Goal: Task Accomplishment & Management: Complete application form

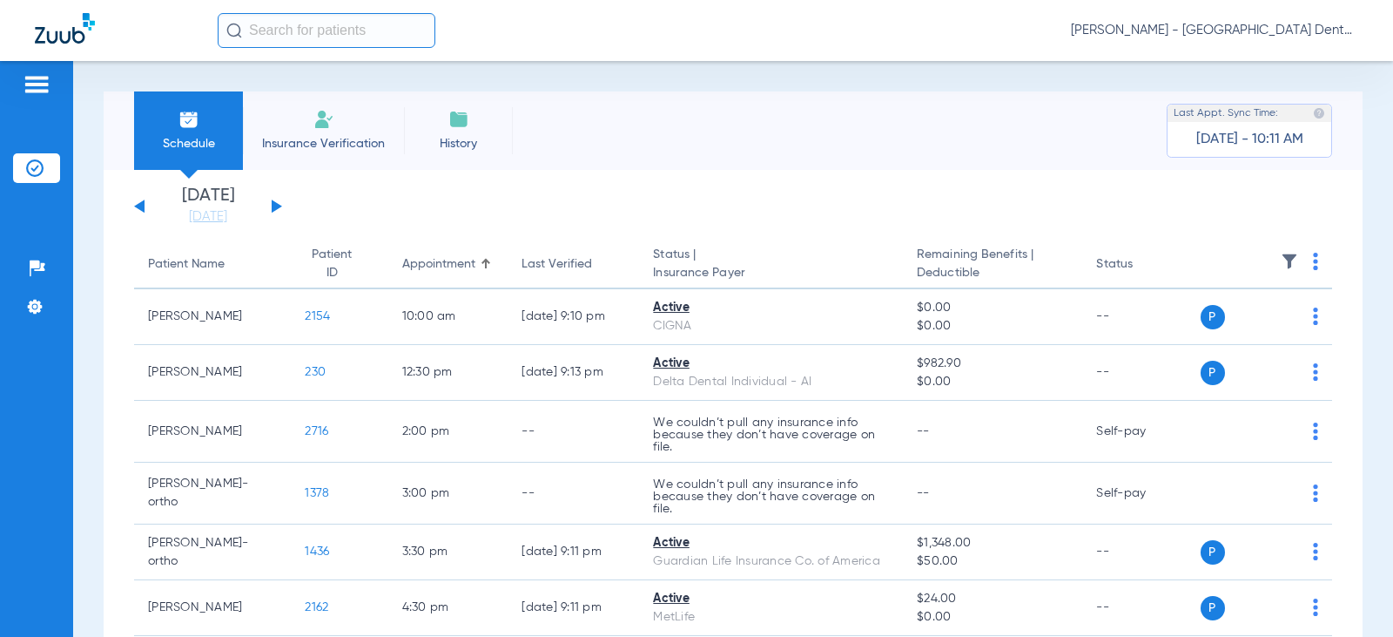
click at [276, 209] on button at bounding box center [277, 205] width 10 height 13
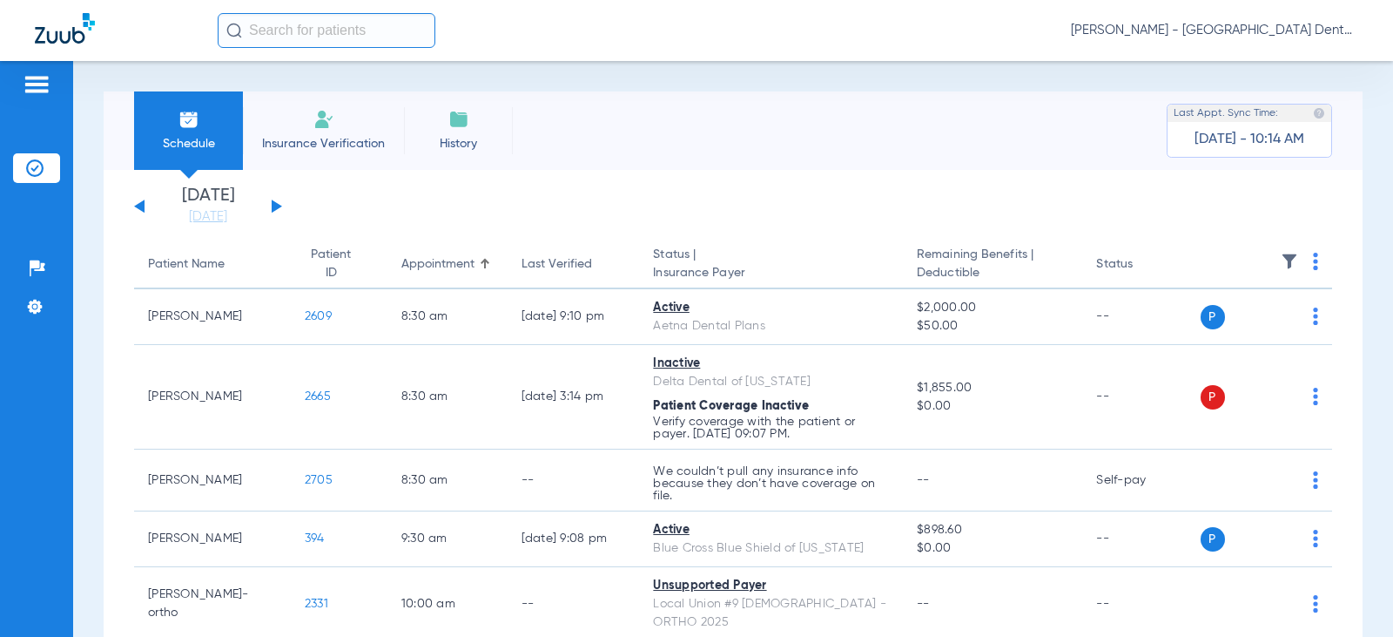
click at [273, 208] on button at bounding box center [277, 205] width 10 height 13
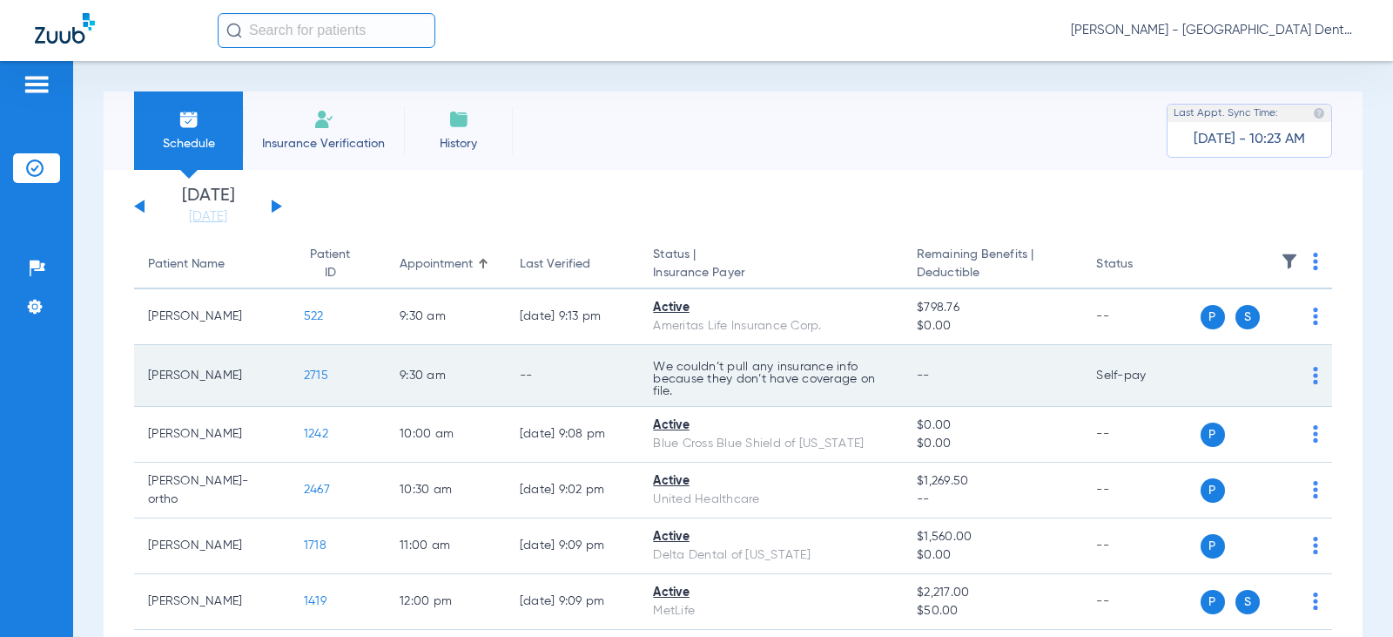
scroll to position [87, 0]
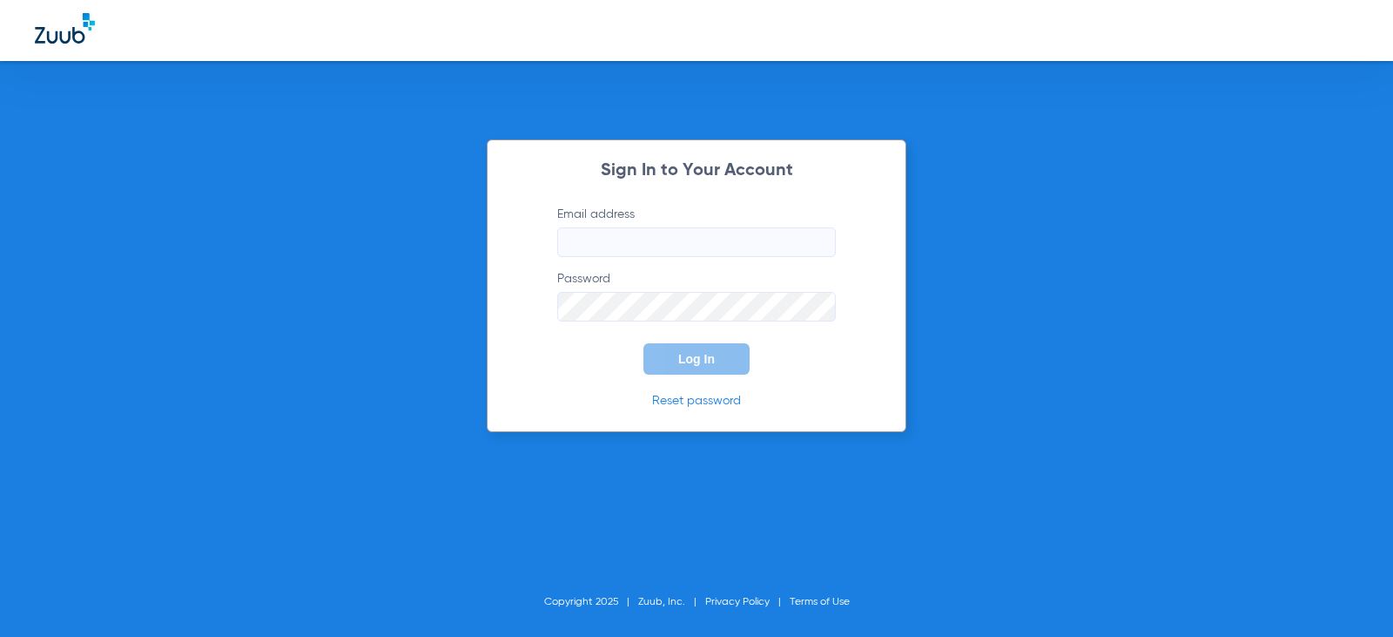
click at [608, 252] on input "Email address" at bounding box center [696, 242] width 279 height 30
type input "[EMAIL_ADDRESS][DOMAIN_NAME]"
click at [644, 343] on button "Log In" at bounding box center [697, 358] width 106 height 31
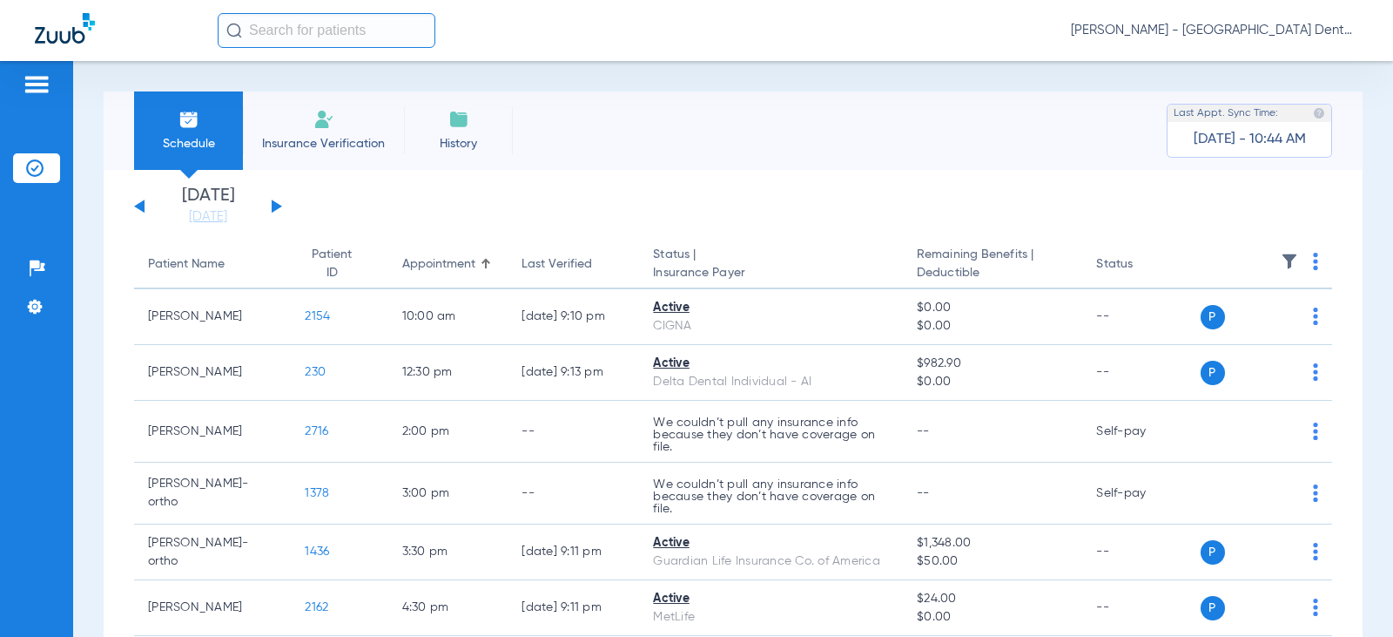
click at [280, 206] on button at bounding box center [277, 205] width 10 height 13
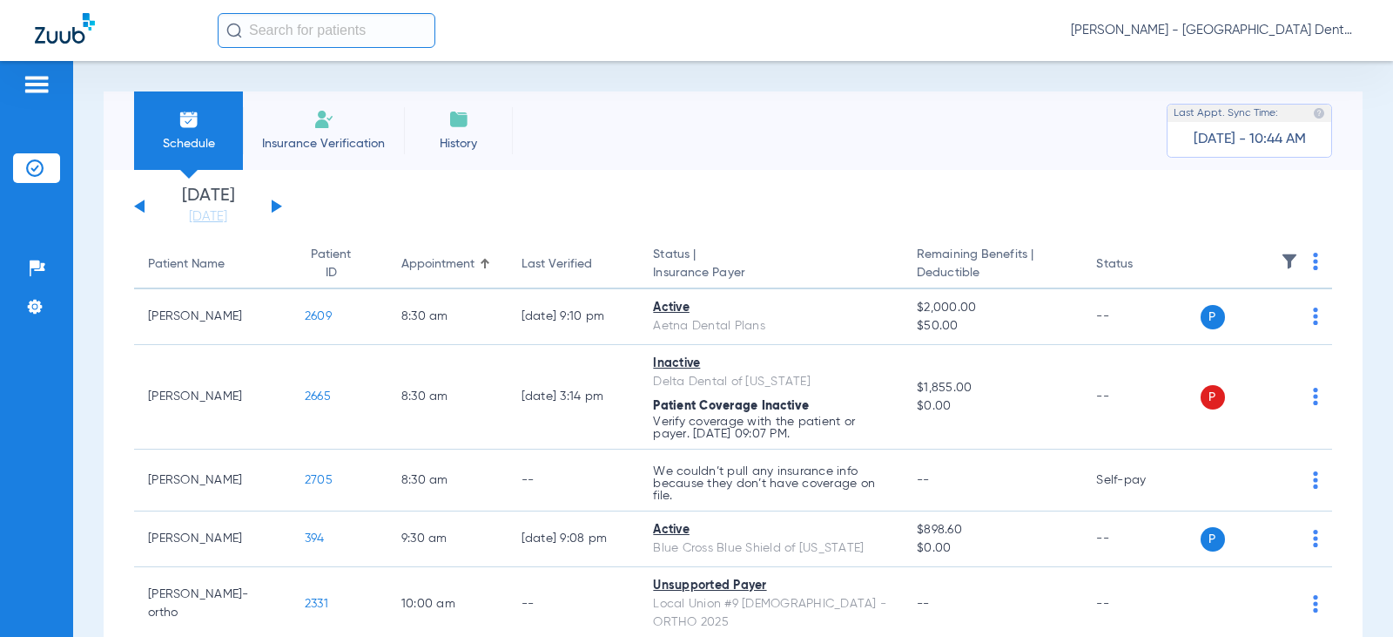
click at [323, 120] on img at bounding box center [324, 119] width 21 height 21
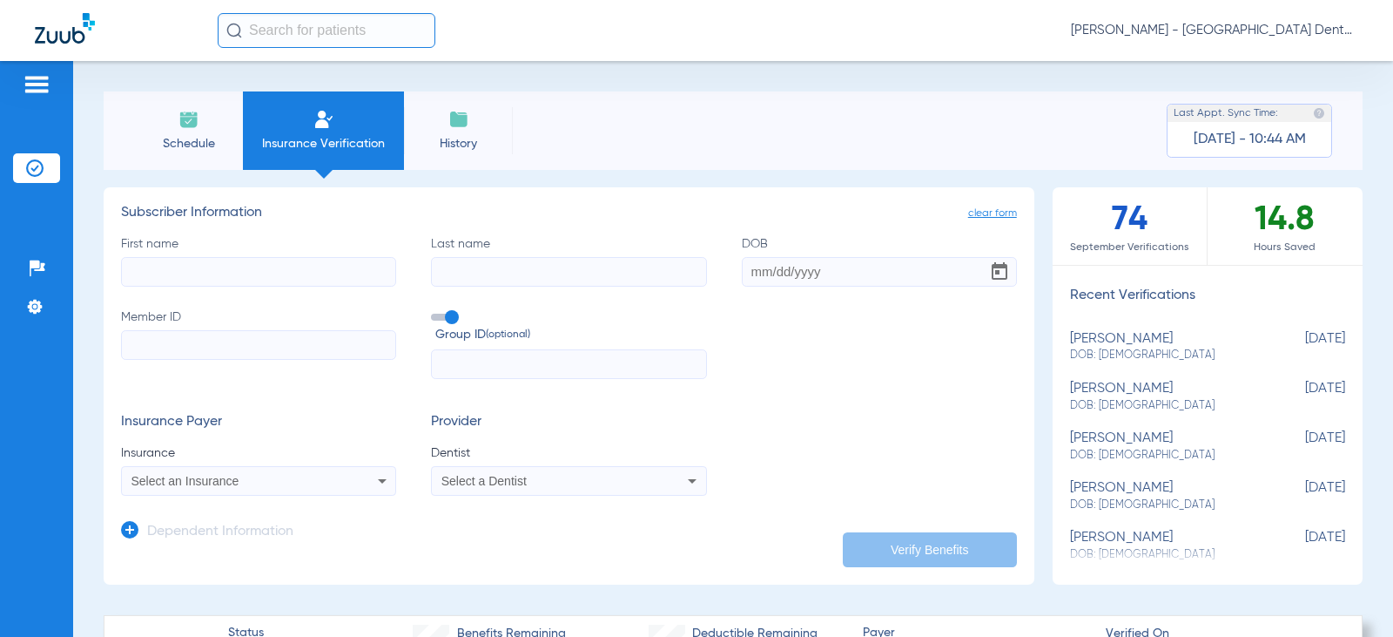
click at [171, 269] on input "First name" at bounding box center [258, 272] width 275 height 30
type input "[PERSON_NAME]"
click at [752, 274] on input "DOB" at bounding box center [879, 272] width 275 height 30
click at [742, 271] on input "DOB Required" at bounding box center [879, 272] width 275 height 30
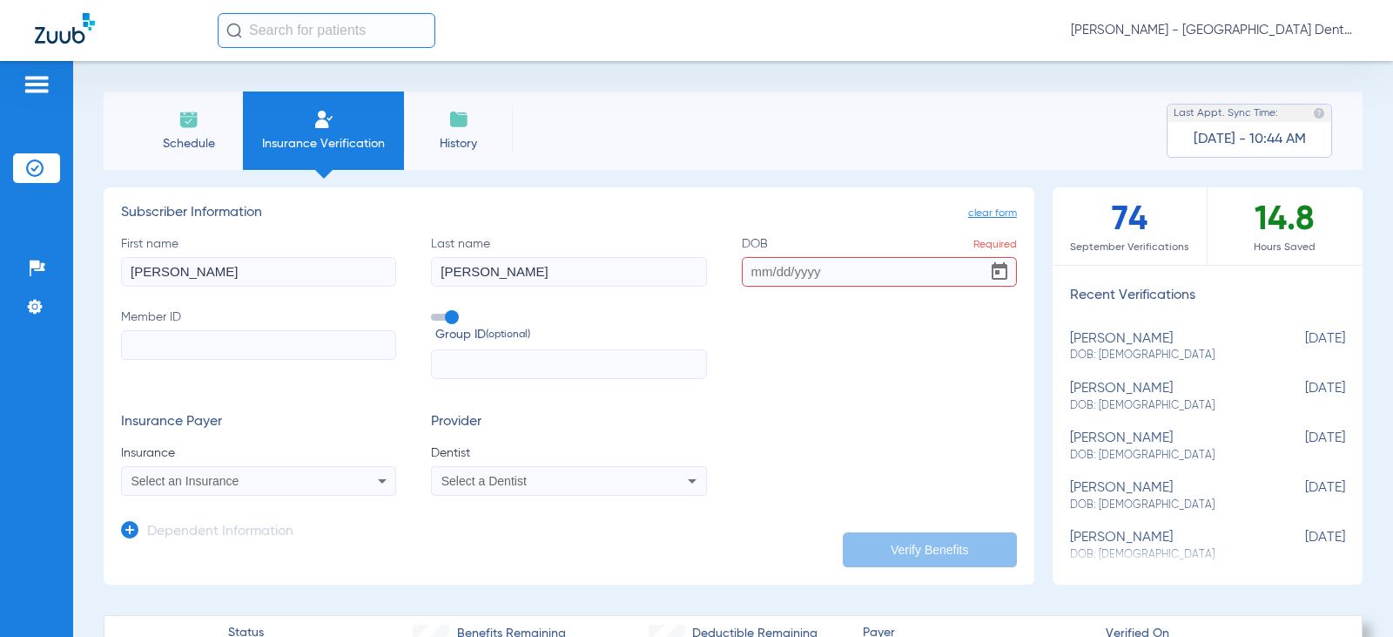
click at [744, 272] on input "DOB Required" at bounding box center [879, 272] width 275 height 30
type input "[DATE]"
click at [721, 336] on div "First name [PERSON_NAME] Last name [PERSON_NAME] DOB [DEMOGRAPHIC_DATA] Member …" at bounding box center [569, 307] width 896 height 145
click at [153, 354] on input "Member ID" at bounding box center [258, 345] width 275 height 30
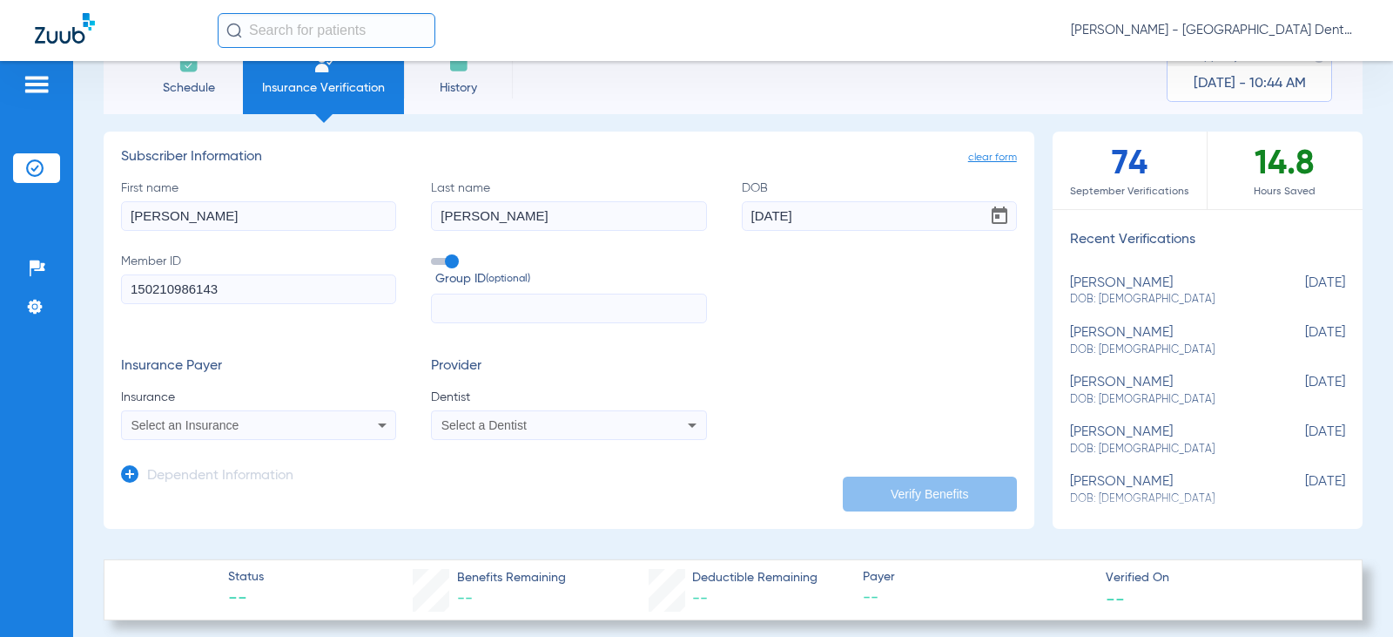
scroll to position [87, 0]
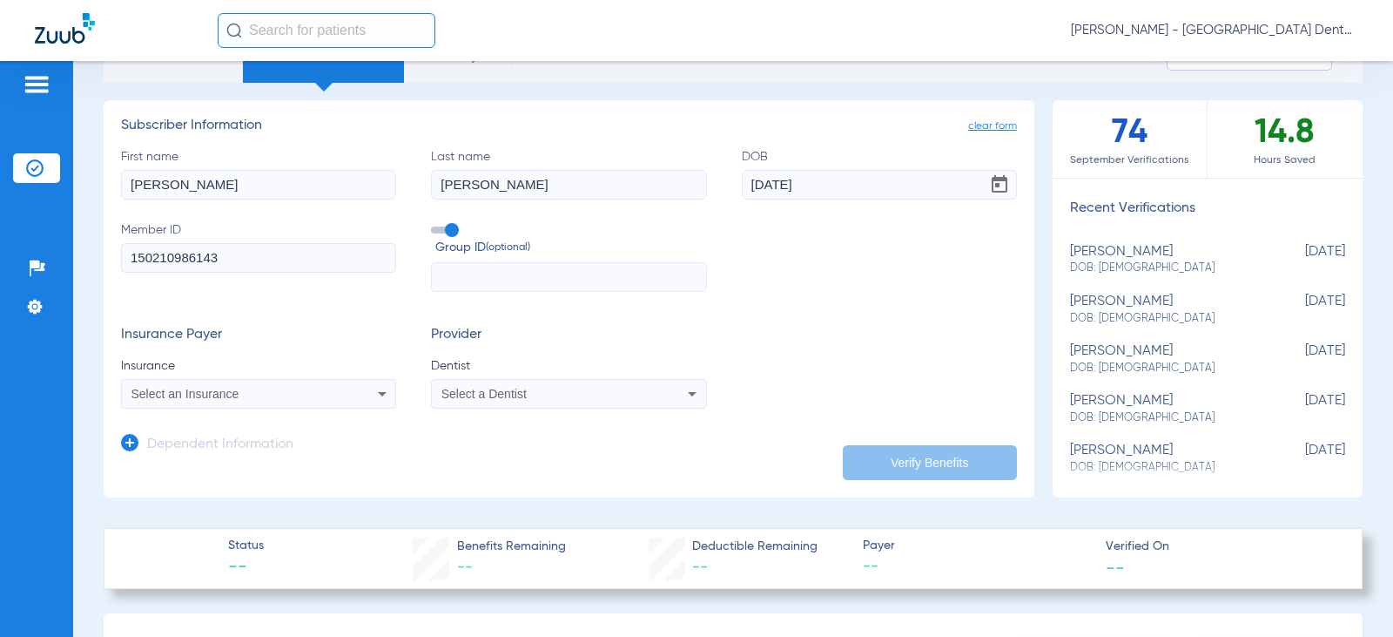
type input "150210986143"
click at [381, 397] on icon at bounding box center [382, 393] width 21 height 21
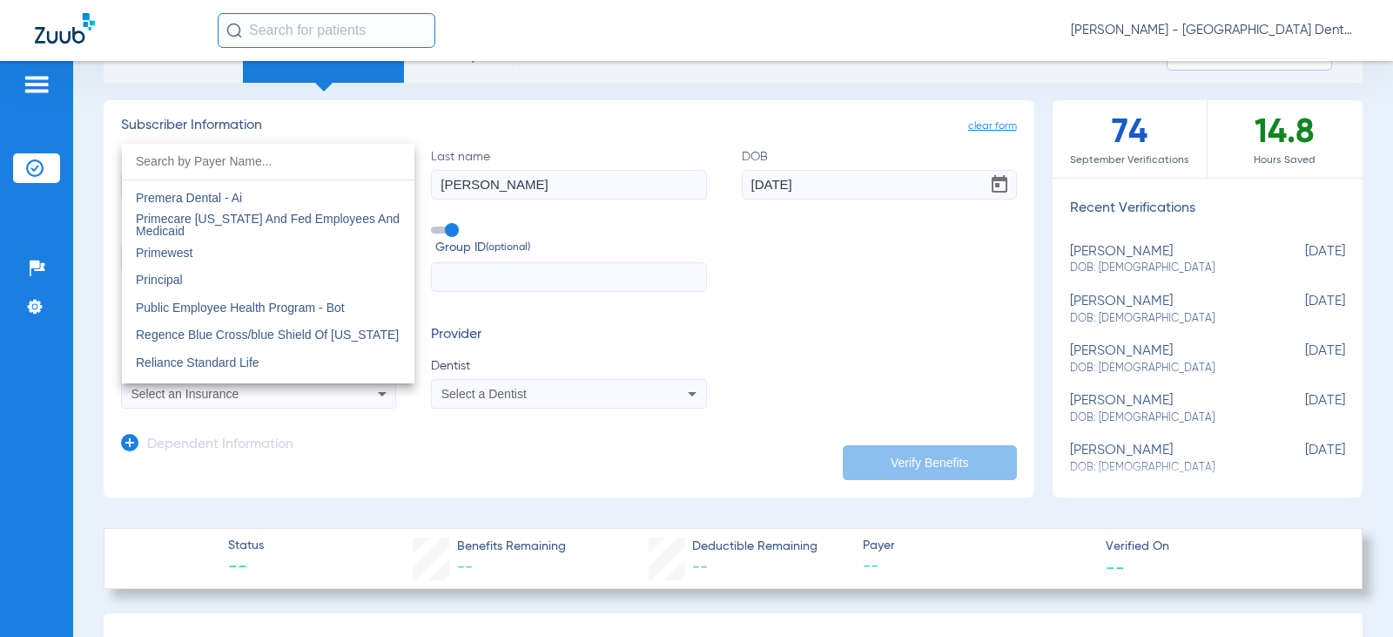
scroll to position [9144, 0]
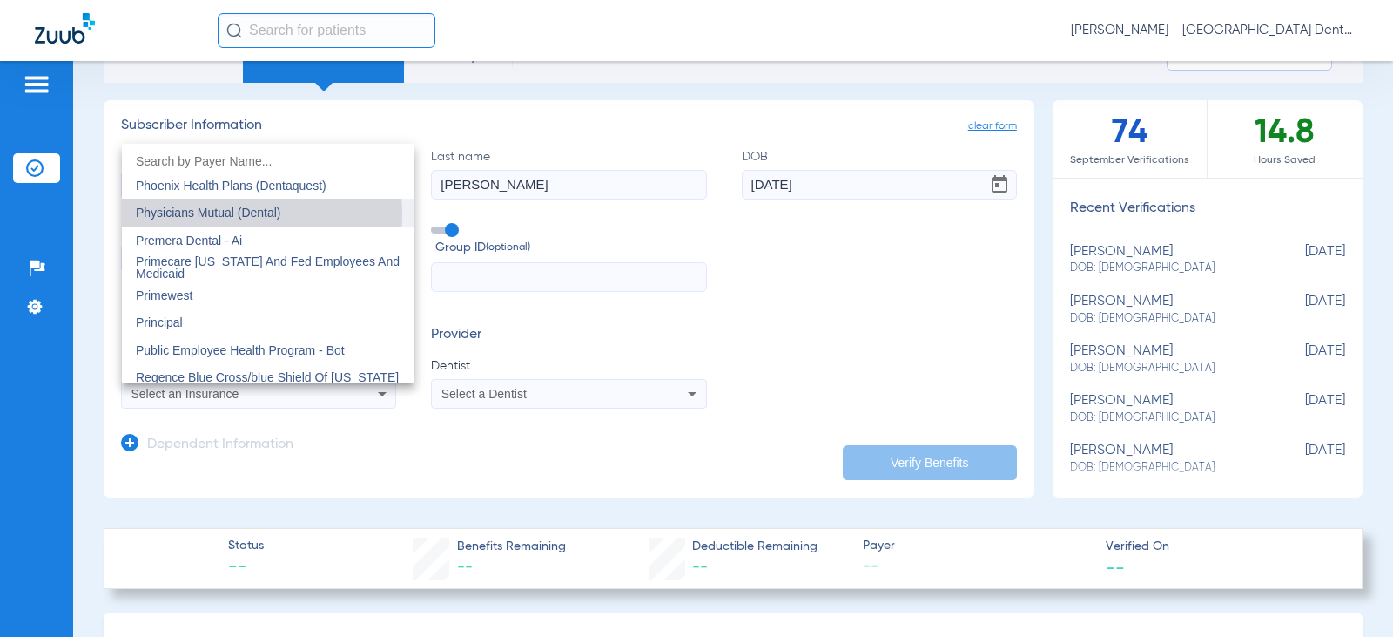
click at [207, 214] on span "Physicians Mutual (Dental)" at bounding box center [208, 213] width 145 height 14
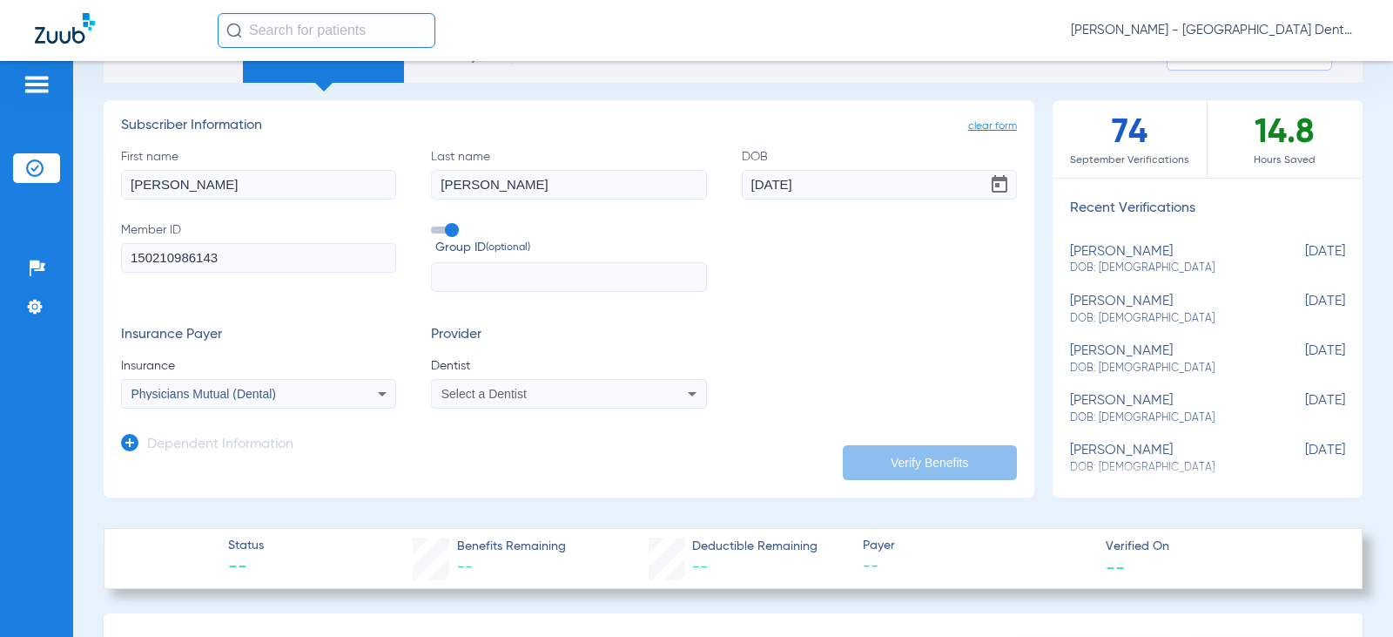
click at [866, 344] on div "Insurance Payer Insurance Physicians Mutual (Dental) Provider Dentist Select a …" at bounding box center [569, 368] width 896 height 82
click at [515, 389] on span "Select a Dentist" at bounding box center [484, 394] width 85 height 14
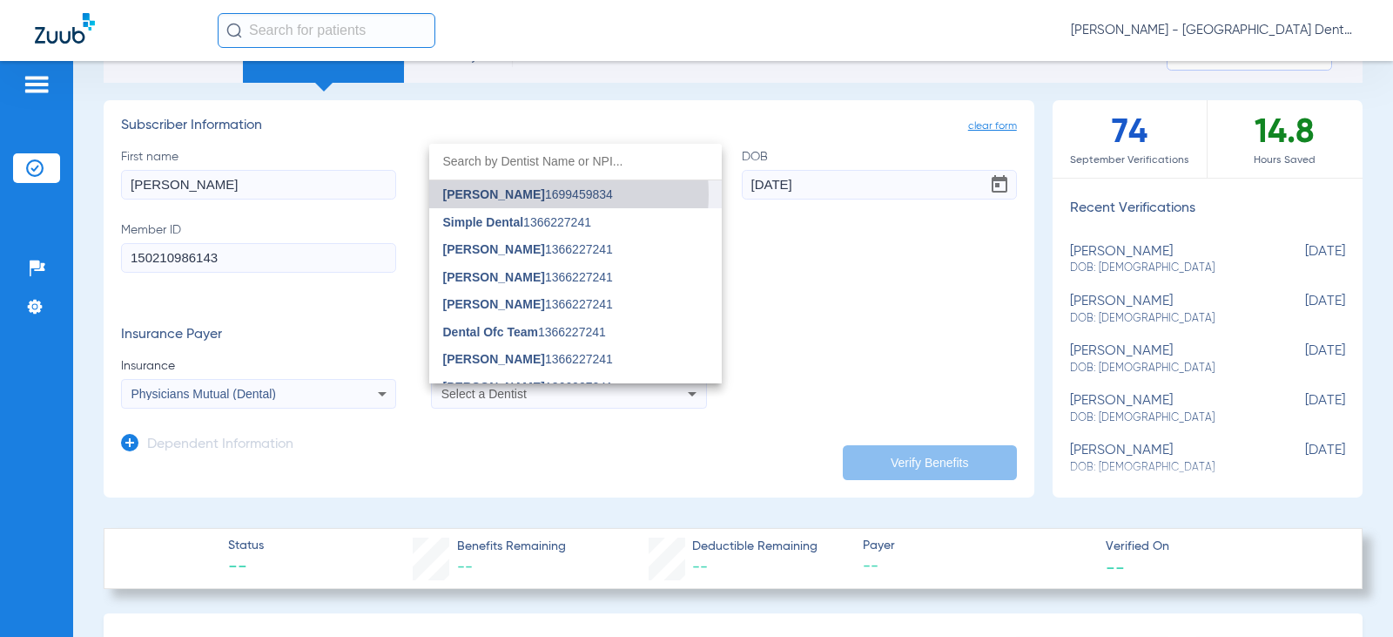
click at [537, 195] on span "[PERSON_NAME] 1699459834" at bounding box center [528, 194] width 170 height 12
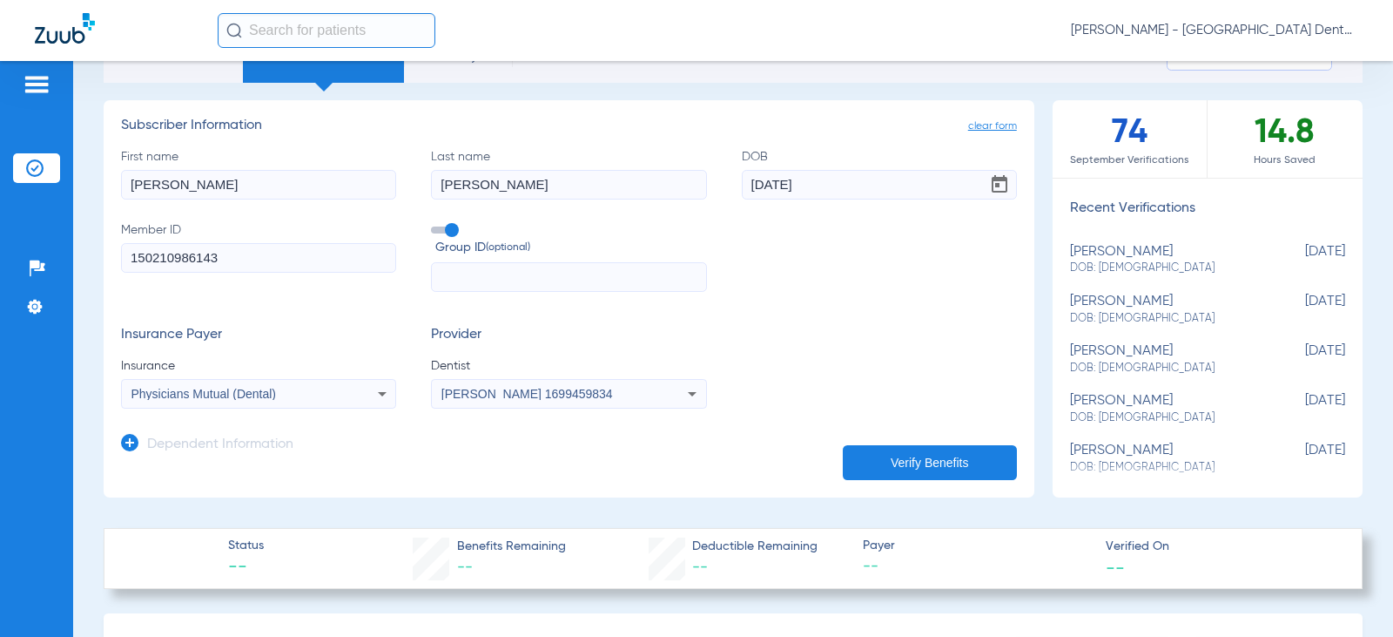
click at [923, 460] on button "Verify Benefits" at bounding box center [930, 462] width 174 height 35
type input "[PERSON_NAME]"
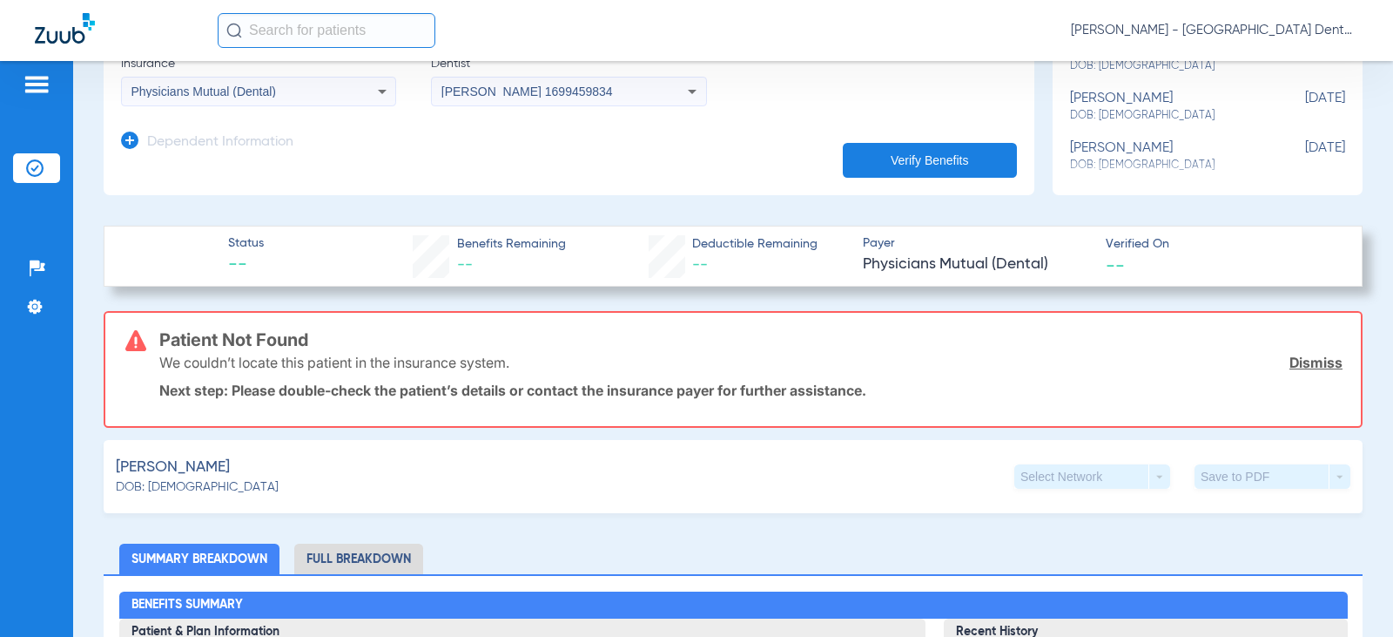
scroll to position [348, 0]
